Goal: Transaction & Acquisition: Obtain resource

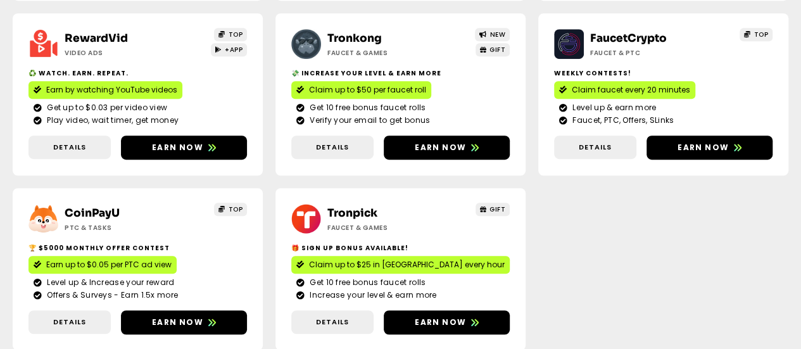
scroll to position [380, 0]
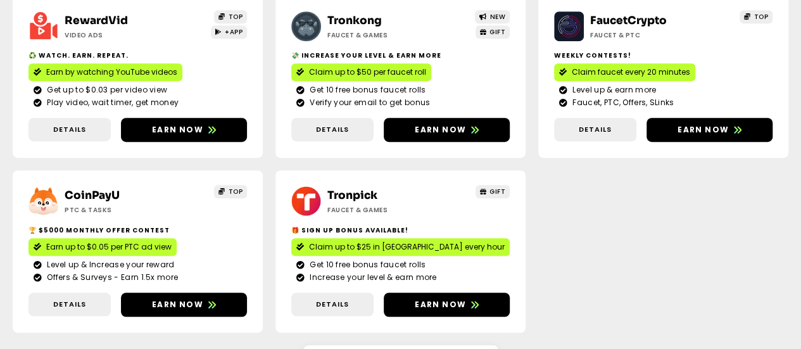
click at [172, 241] on span "Earn up to $0.05 per PTC ad view" at bounding box center [108, 246] width 125 height 11
click at [505, 241] on span "Claim up to $25 in [GEOGRAPHIC_DATA] every hour" at bounding box center [407, 246] width 196 height 11
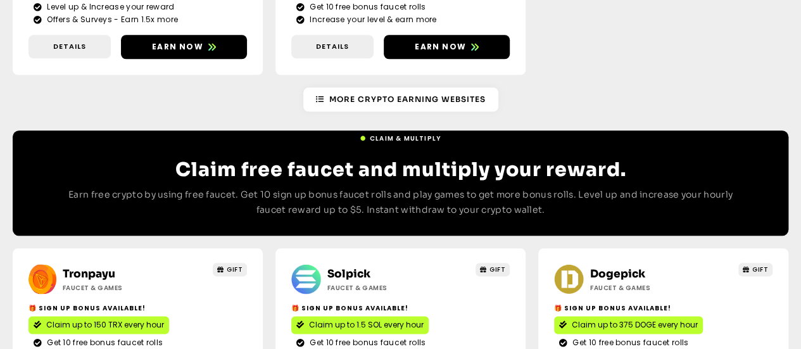
scroll to position [697, 0]
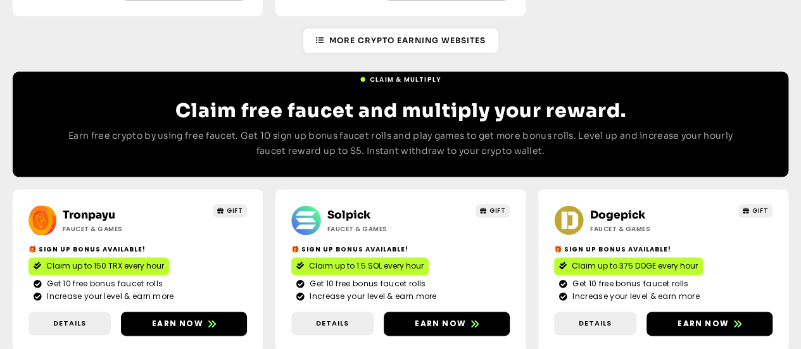
click at [338, 260] on span "Claim up to 1.5 SOL every hour" at bounding box center [366, 265] width 115 height 11
click at [572, 260] on span "Claim up to 375 DOGE every hour" at bounding box center [635, 265] width 126 height 11
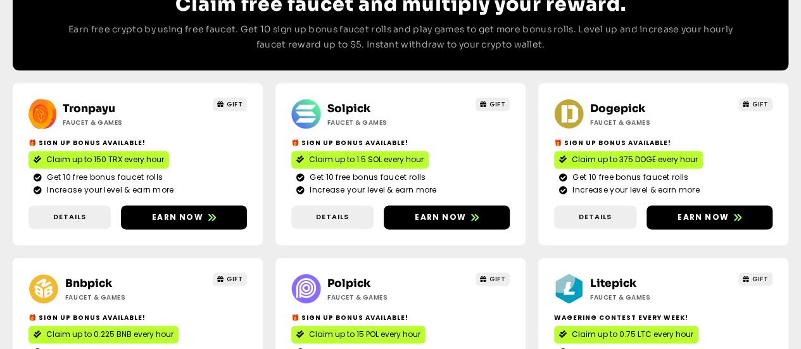
scroll to position [823, 0]
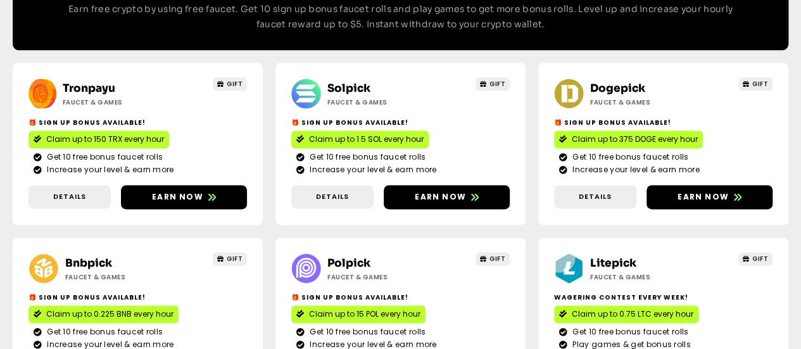
click at [572, 308] on span "Claim up to 0.75 LTC every hour" at bounding box center [633, 313] width 122 height 11
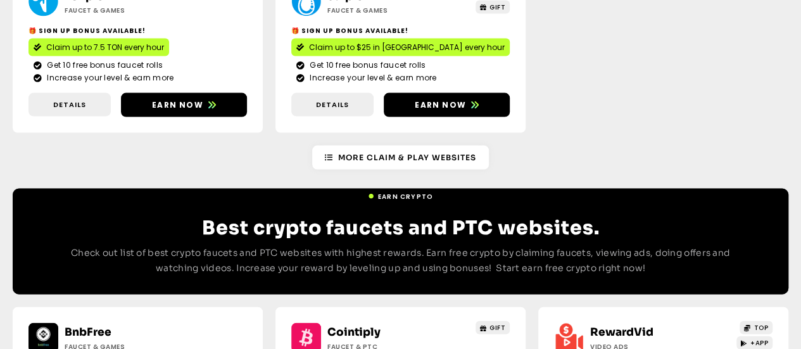
scroll to position [1267, 0]
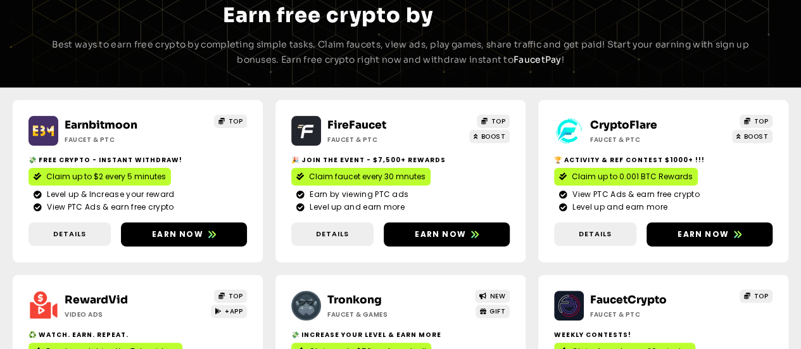
scroll to position [0, 0]
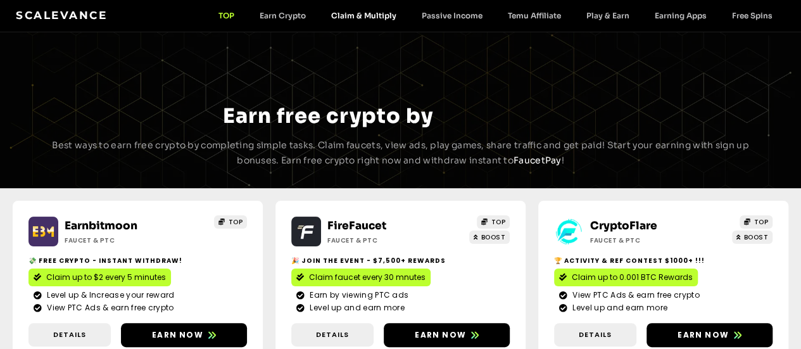
click at [374, 12] on link "Claim & Multiply" at bounding box center [364, 16] width 91 height 10
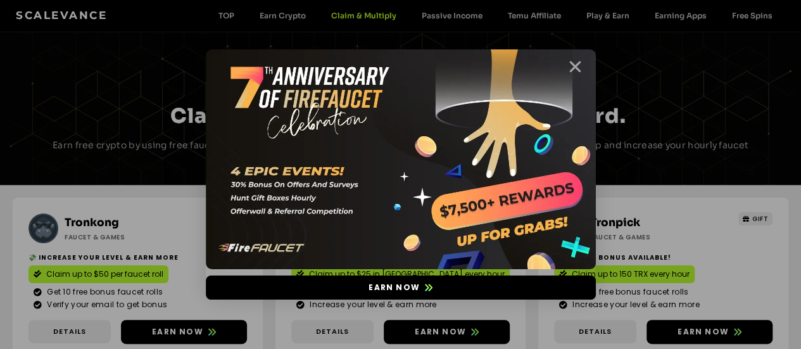
click at [578, 64] on icon "Close" at bounding box center [575, 67] width 16 height 16
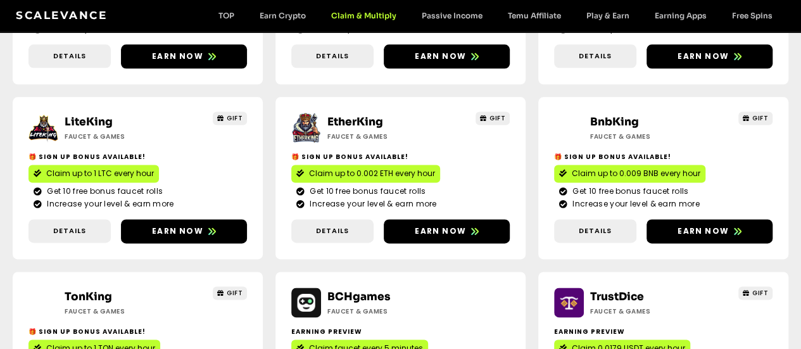
scroll to position [798, 0]
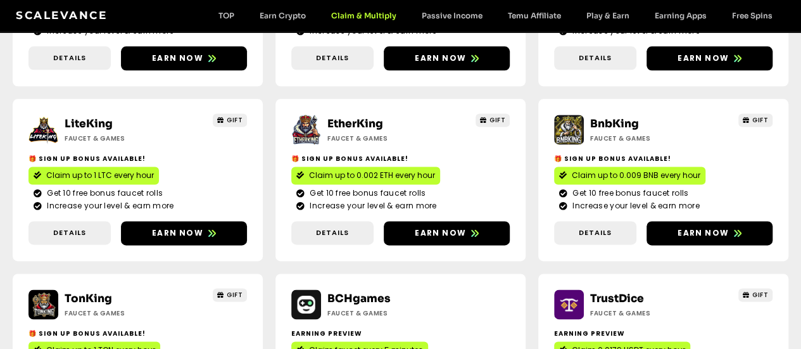
click at [572, 345] on span "Claim 0.0179 USDT every hour" at bounding box center [628, 350] width 113 height 11
